Goal: Check status: Check status

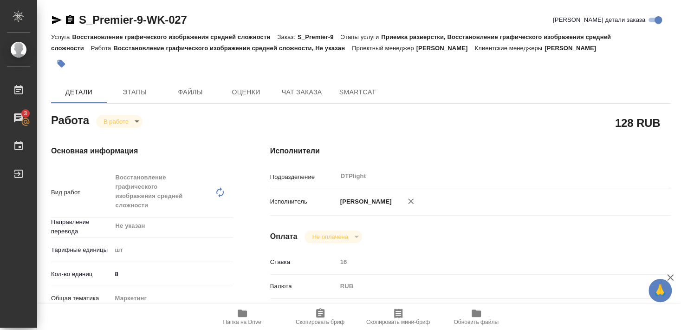
scroll to position [88, 0]
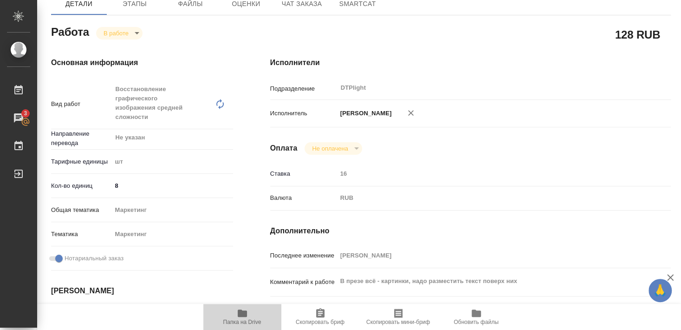
click at [244, 311] on icon "button" at bounding box center [242, 312] width 9 height 7
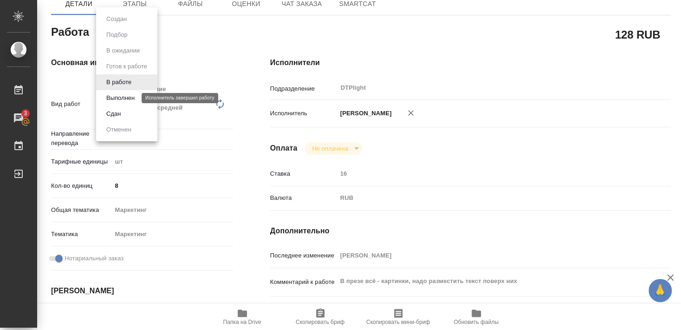
click at [124, 99] on button "Выполнен" at bounding box center [121, 98] width 34 height 10
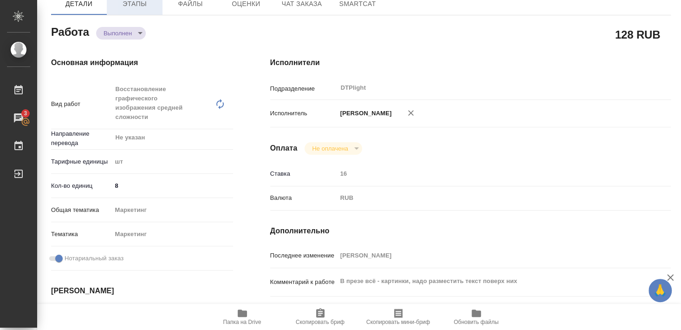
type textarea "x"
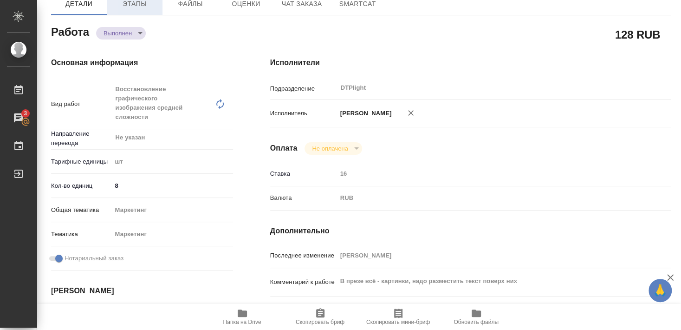
type textarea "x"
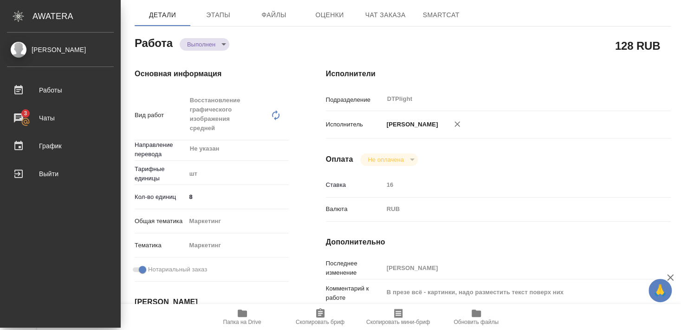
type textarea "x"
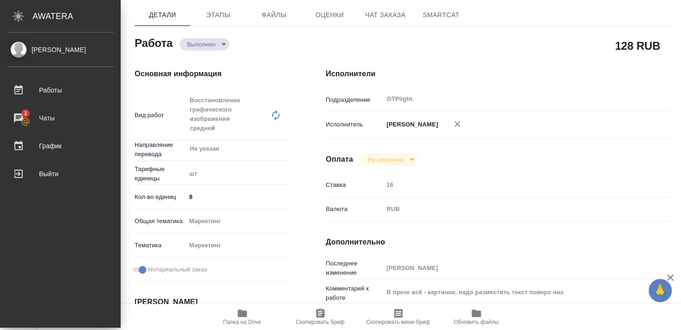
scroll to position [99, 0]
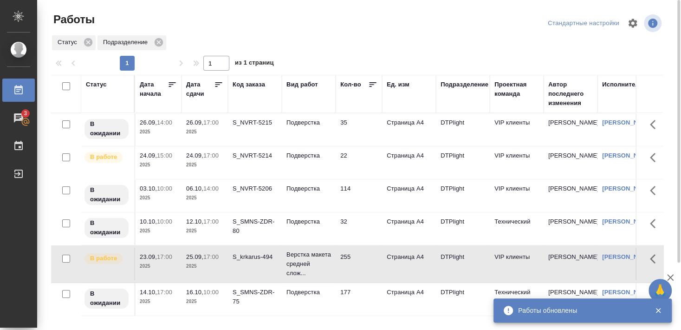
click at [244, 156] on div "S_NVRT-5214" at bounding box center [255, 155] width 45 height 9
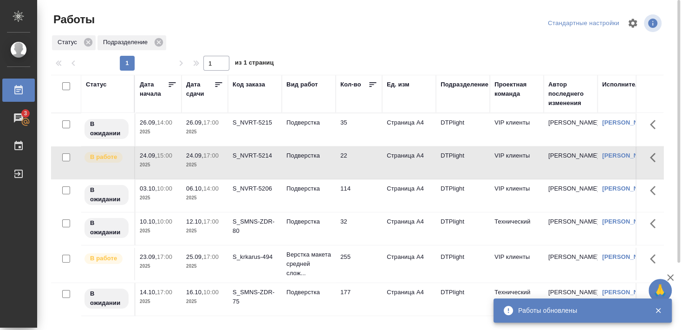
click at [248, 156] on div "S_NVRT-5214" at bounding box center [255, 155] width 45 height 9
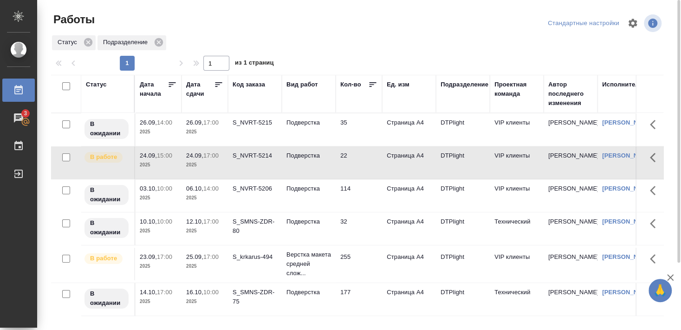
click at [248, 156] on div "S_NVRT-5214" at bounding box center [255, 155] width 45 height 9
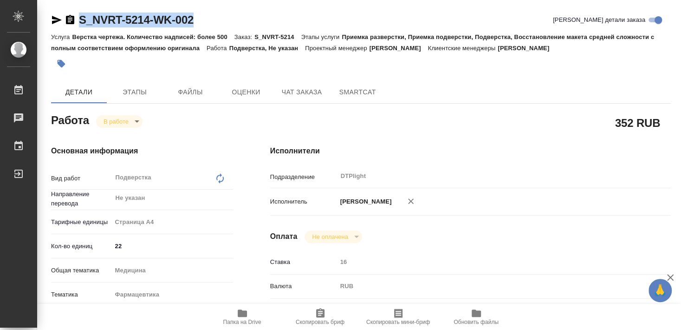
drag, startPoint x: 80, startPoint y: 28, endPoint x: 224, endPoint y: 26, distance: 143.5
click at [224, 26] on div "S_NVRT-5214-WK-002 [PERSON_NAME] детали заказа" at bounding box center [361, 22] width 620 height 19
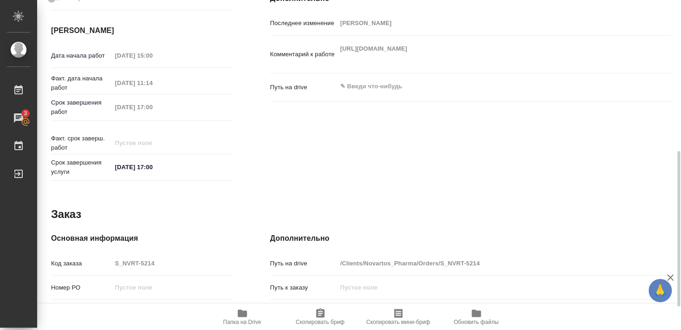
scroll to position [270, 0]
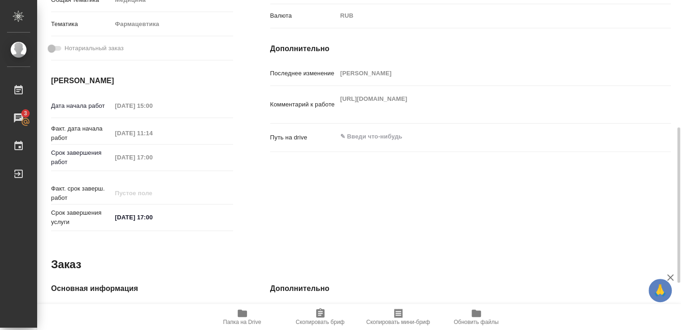
click at [240, 315] on icon "button" at bounding box center [242, 312] width 9 height 7
click at [239, 320] on span "Папка на Drive" at bounding box center [242, 322] width 38 height 7
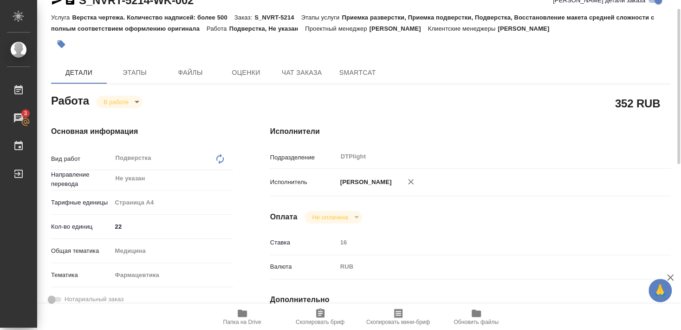
scroll to position [0, 0]
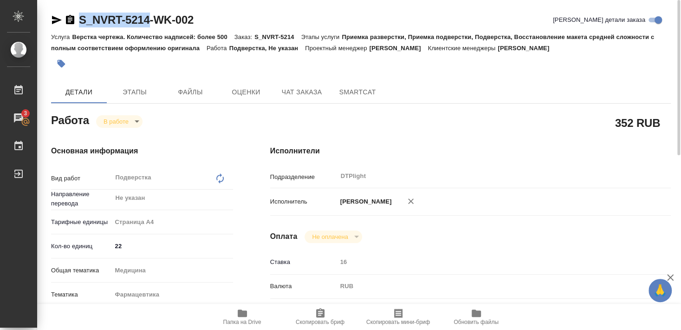
drag, startPoint x: 78, startPoint y: 30, endPoint x: 148, endPoint y: 26, distance: 69.8
copy link "S_NVRT-5214"
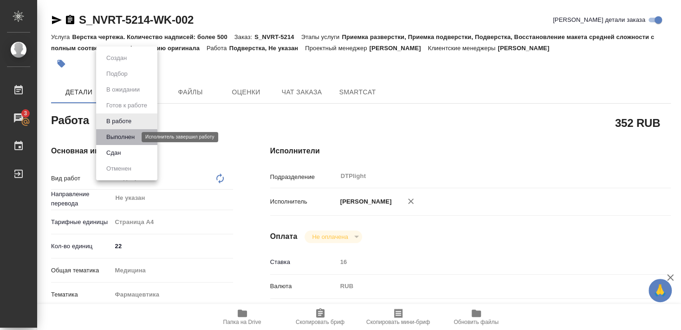
click at [124, 138] on button "Выполнен" at bounding box center [121, 137] width 34 height 10
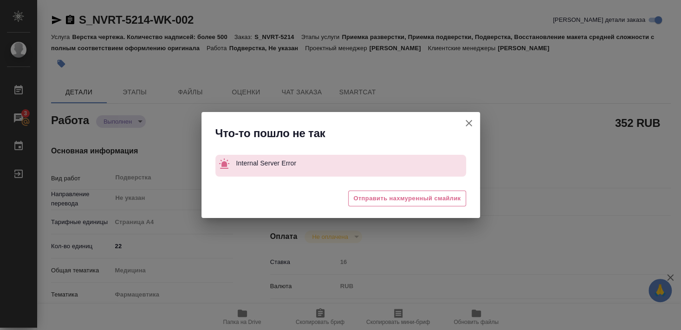
type textarea "x"
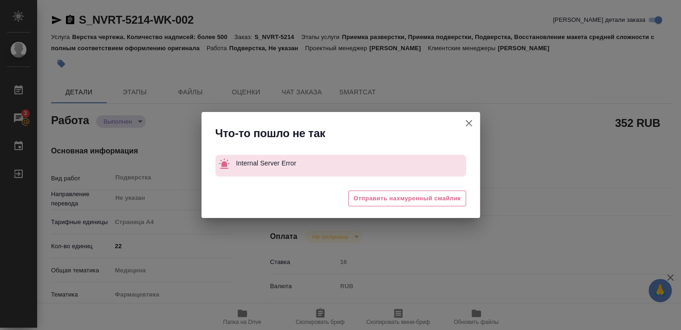
type textarea "x"
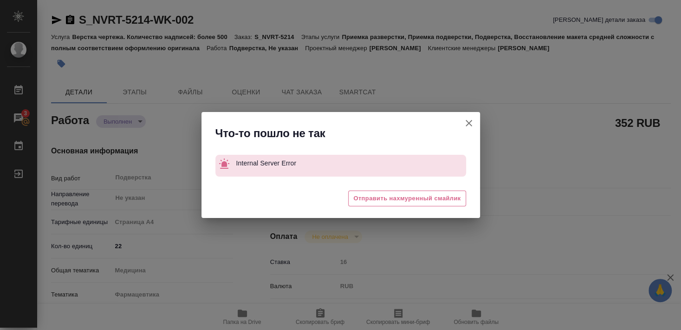
type textarea "x"
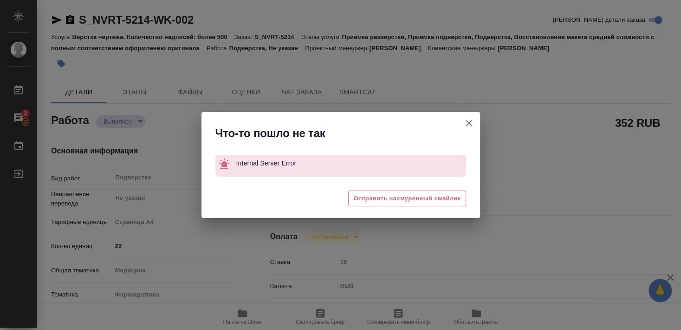
click at [468, 122] on icon "button" at bounding box center [469, 123] width 7 height 7
type textarea "x"
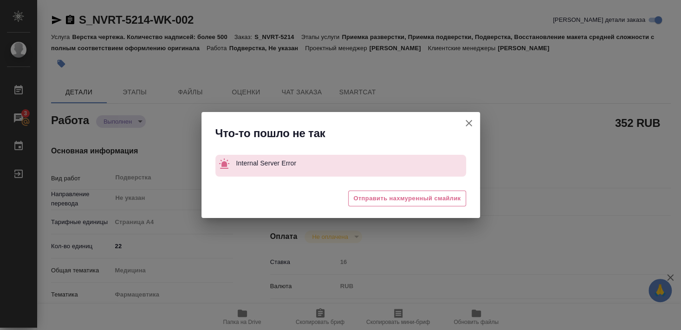
type textarea "x"
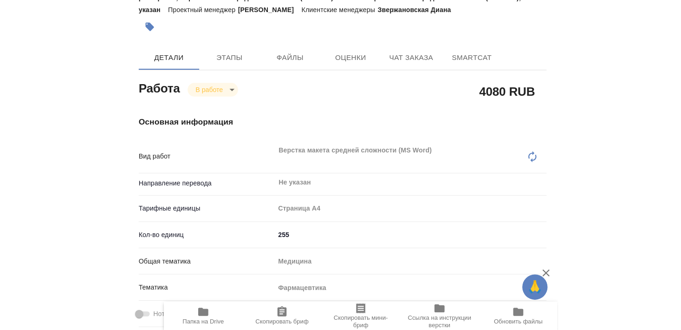
scroll to position [50, 0]
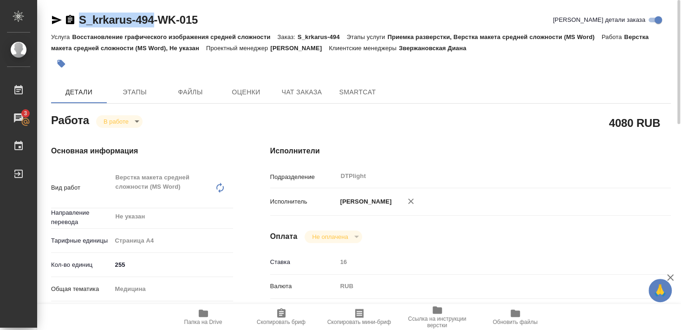
drag, startPoint x: 88, startPoint y: 28, endPoint x: 153, endPoint y: 26, distance: 65.1
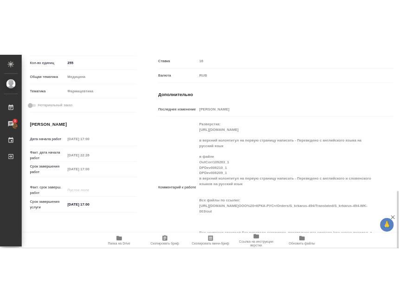
scroll to position [351, 0]
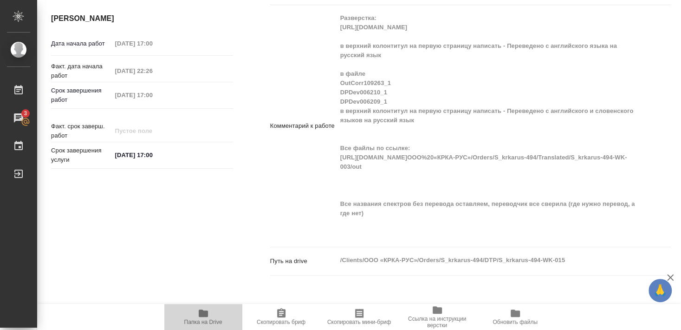
click at [202, 317] on icon "button" at bounding box center [203, 312] width 11 height 11
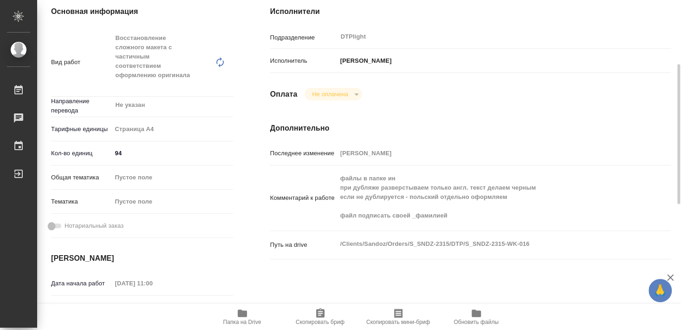
scroll to position [251, 0]
